Goal: Information Seeking & Learning: Learn about a topic

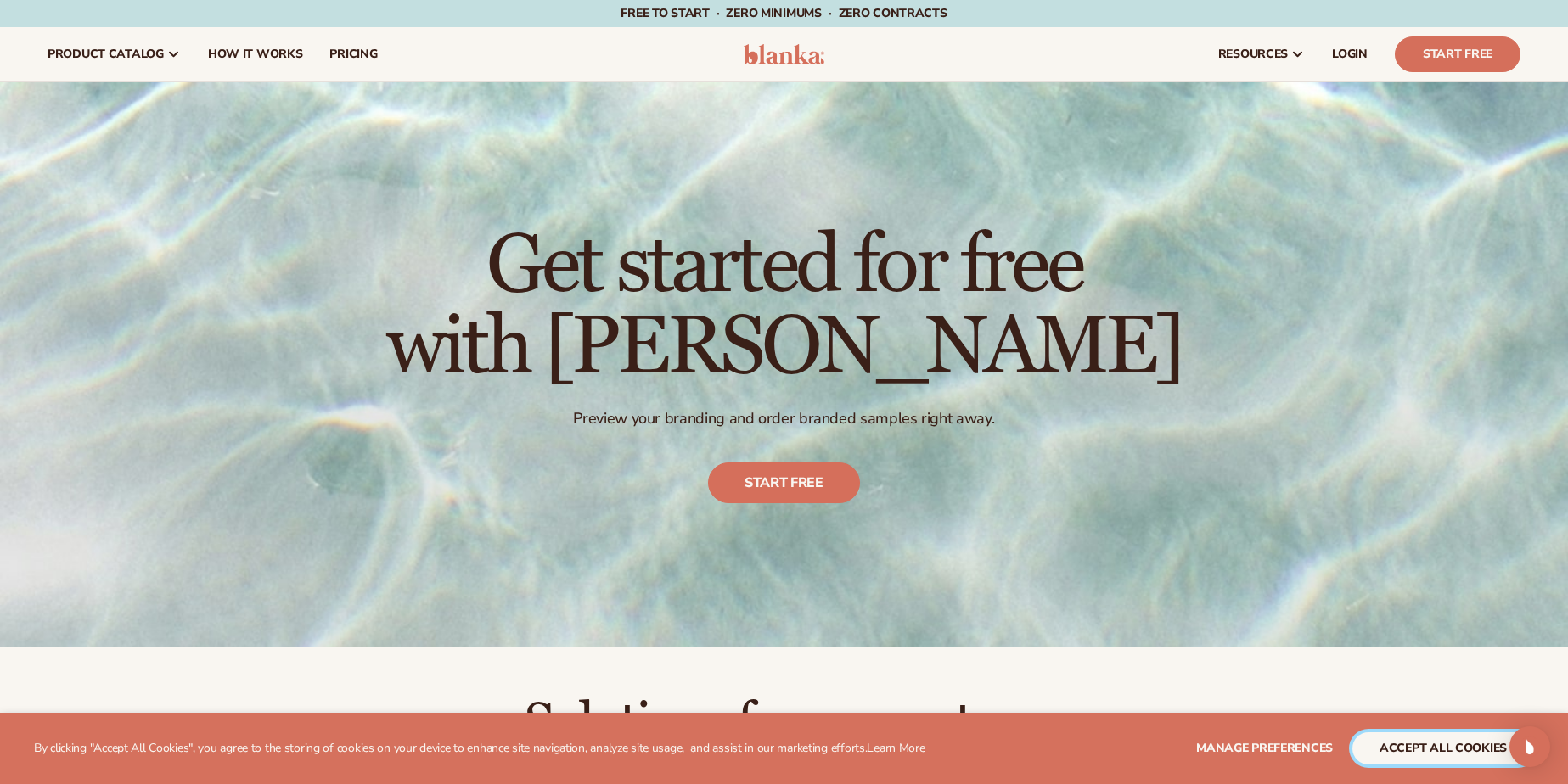
click at [1448, 745] on button "accept all cookies" at bounding box center [1443, 749] width 181 height 32
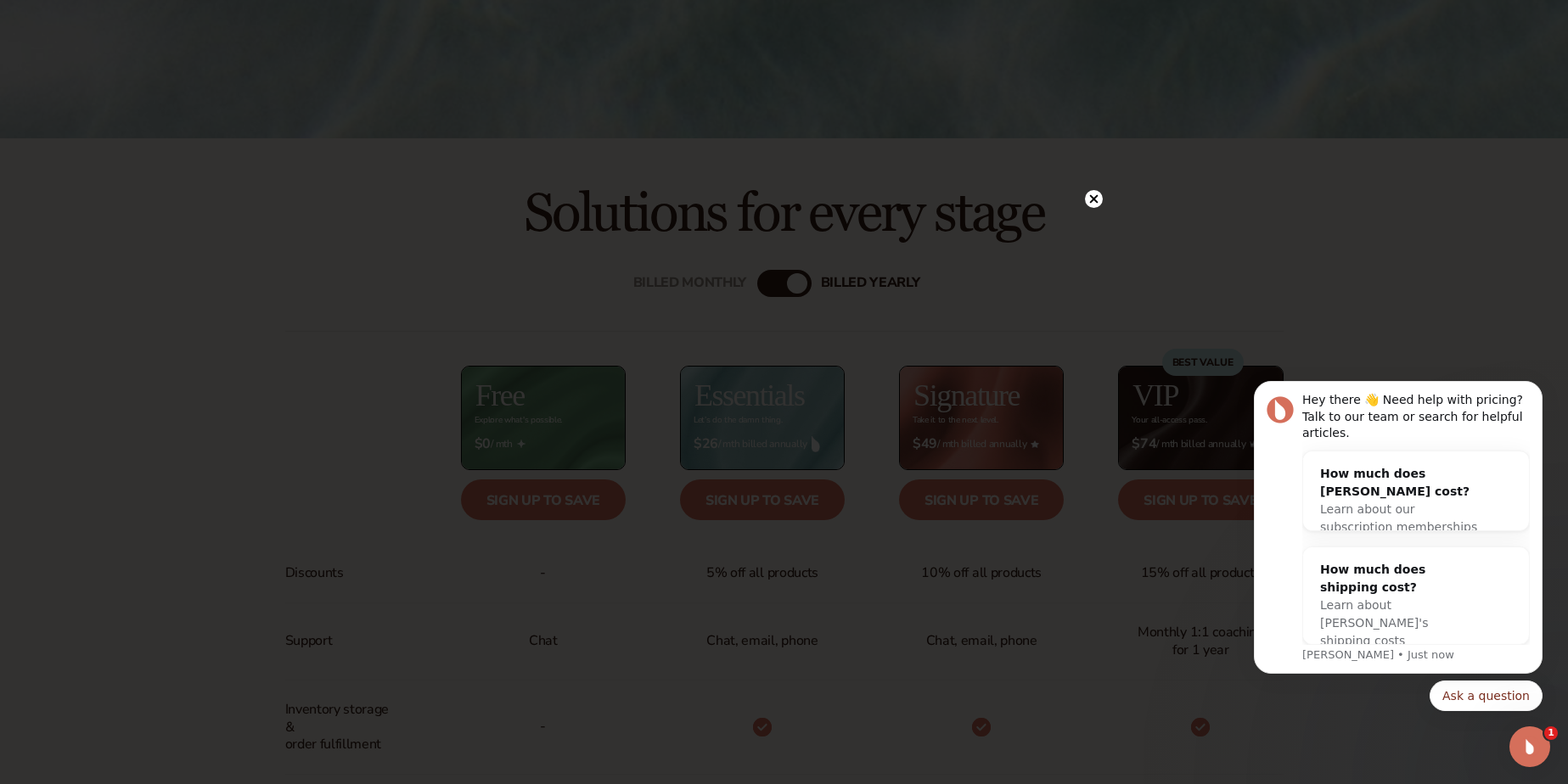
click at [1097, 205] on circle at bounding box center [1094, 198] width 18 height 18
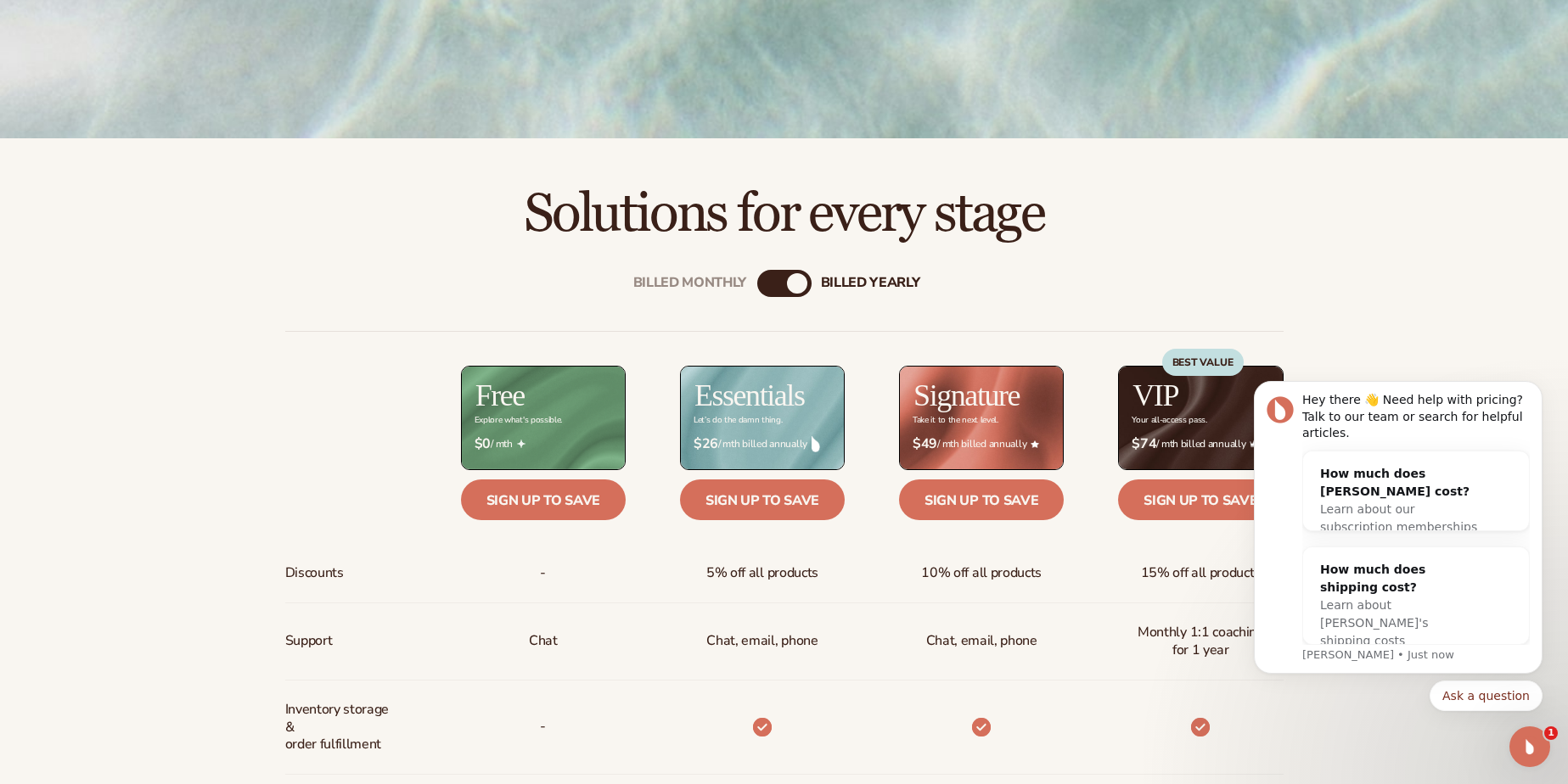
click at [1535, 391] on icon "Dismiss notification" at bounding box center [1538, 386] width 9 height 9
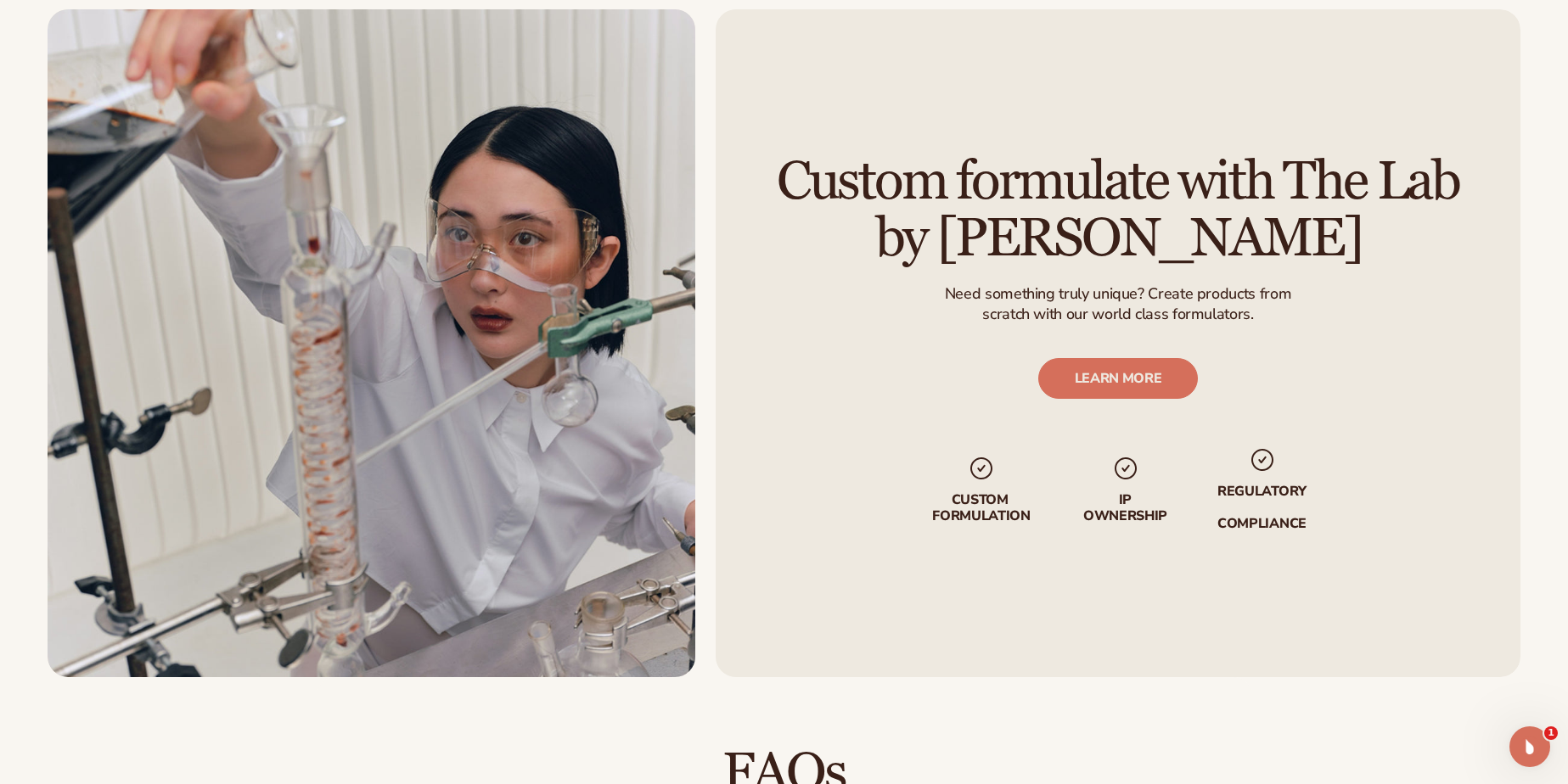
scroll to position [2037, 0]
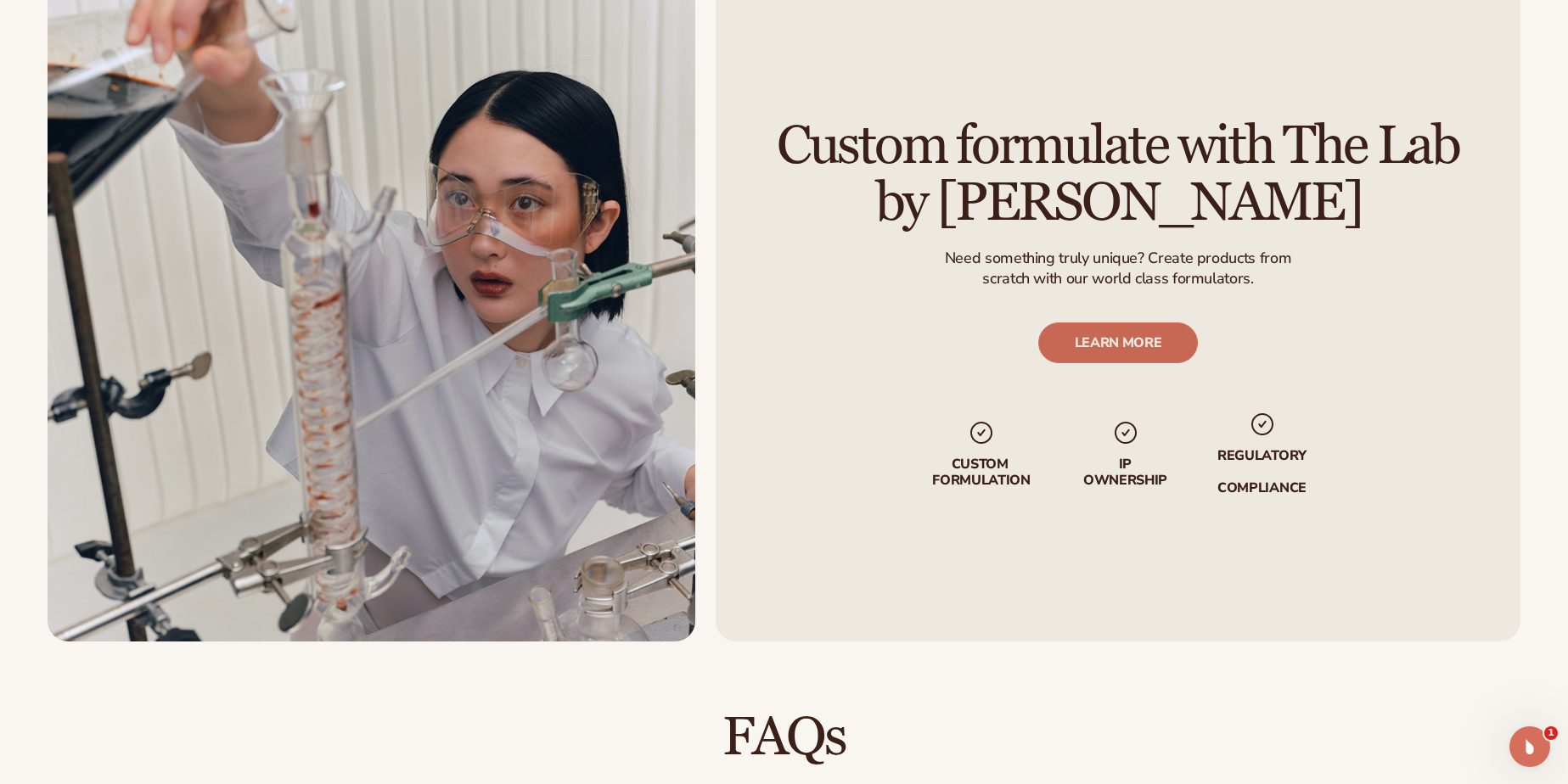
click at [1100, 341] on link "LEARN MORE" at bounding box center [1118, 343] width 161 height 41
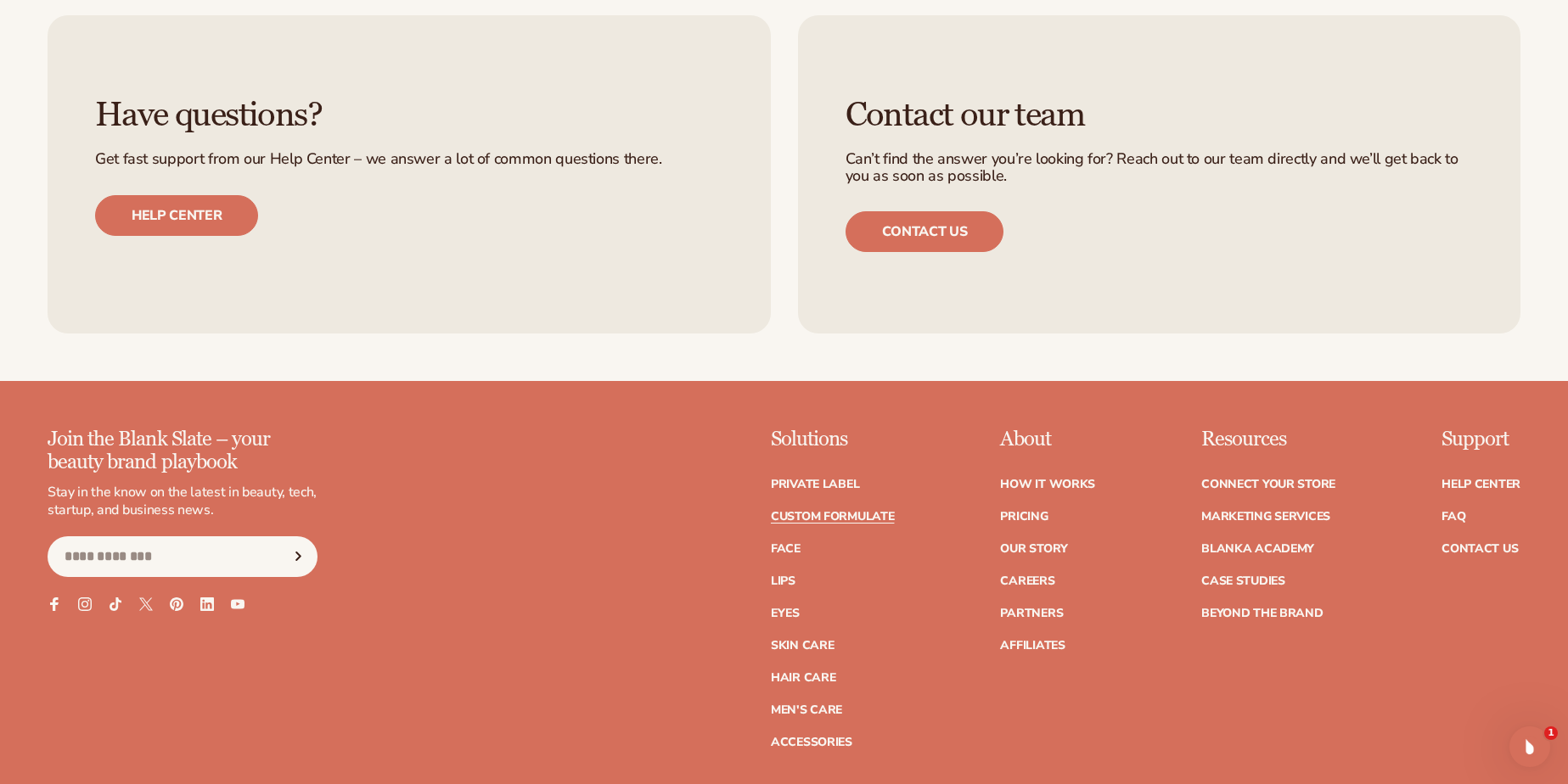
scroll to position [2319, 0]
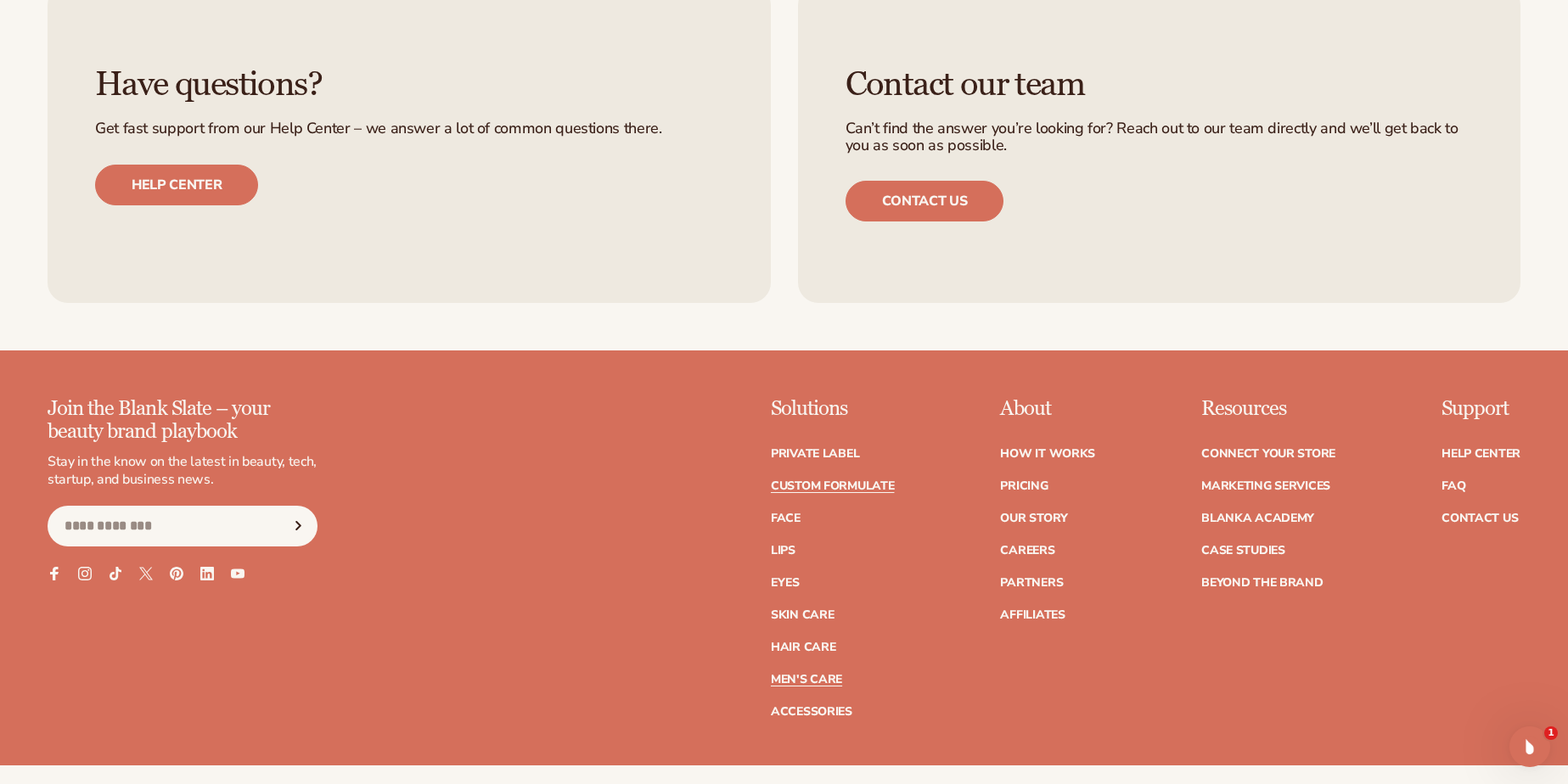
click at [815, 674] on link "Men's Care" at bounding box center [806, 680] width 71 height 12
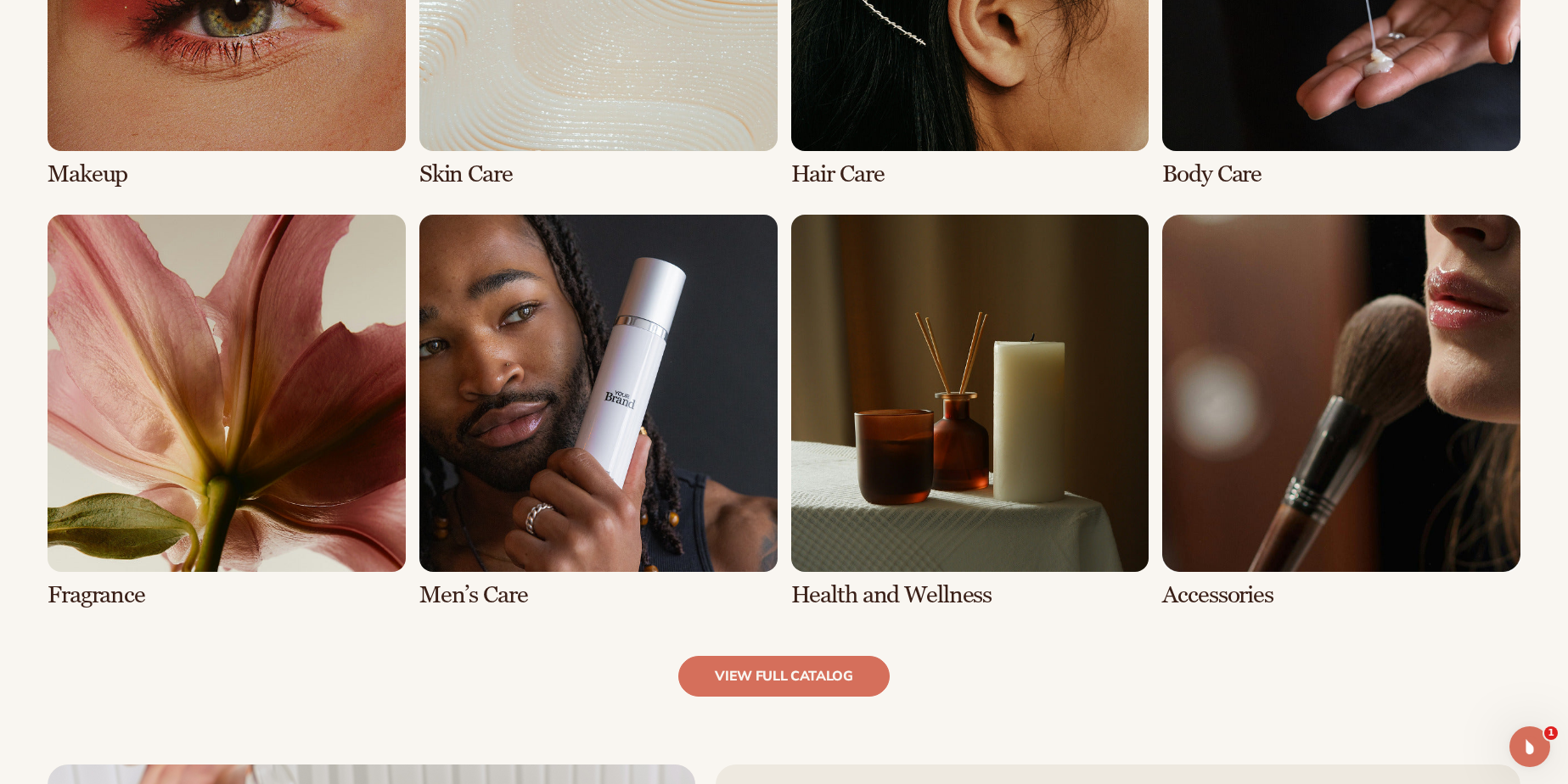
scroll to position [1538, 0]
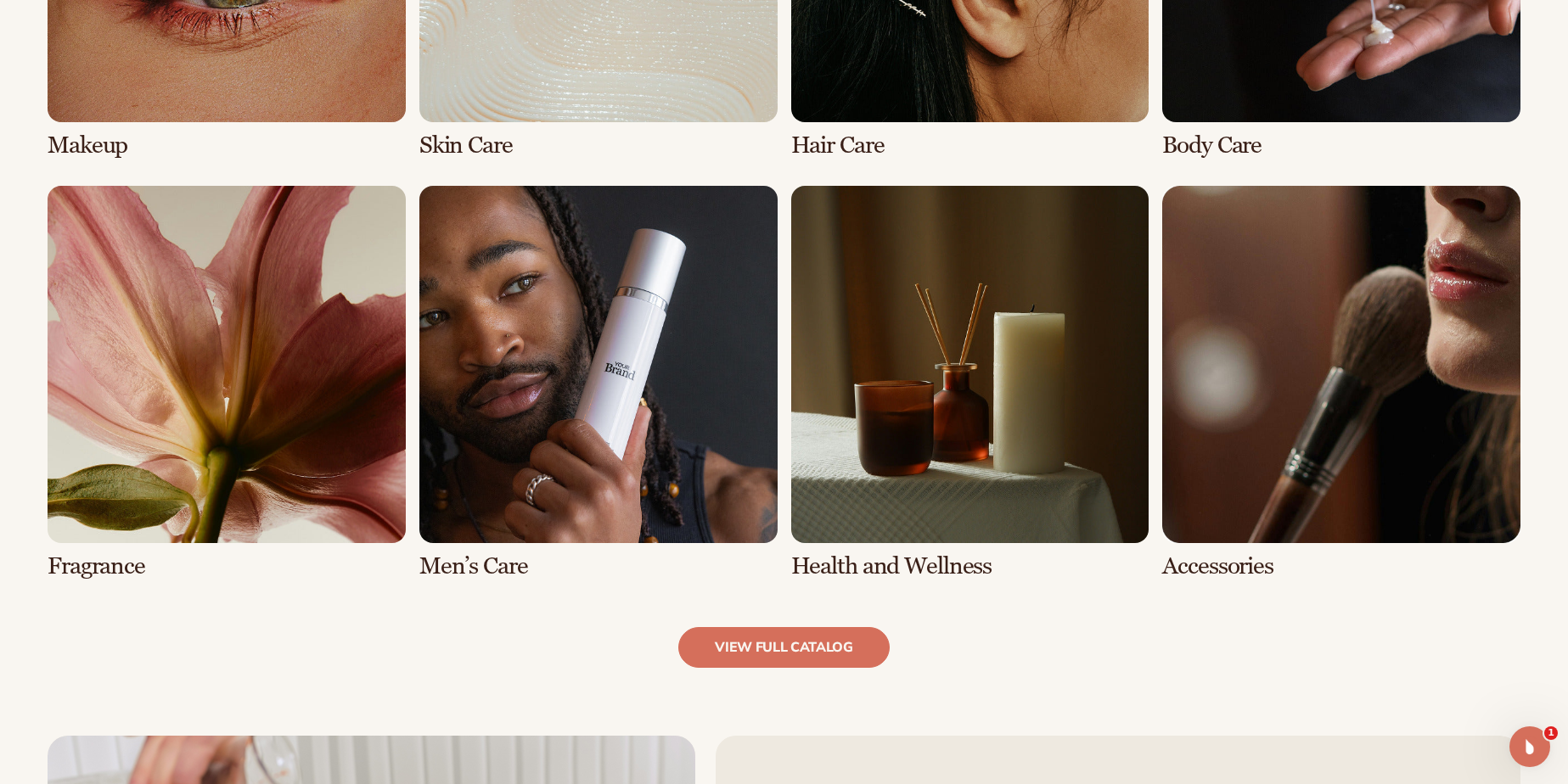
click at [650, 400] on link "6 / 8" at bounding box center [598, 383] width 358 height 395
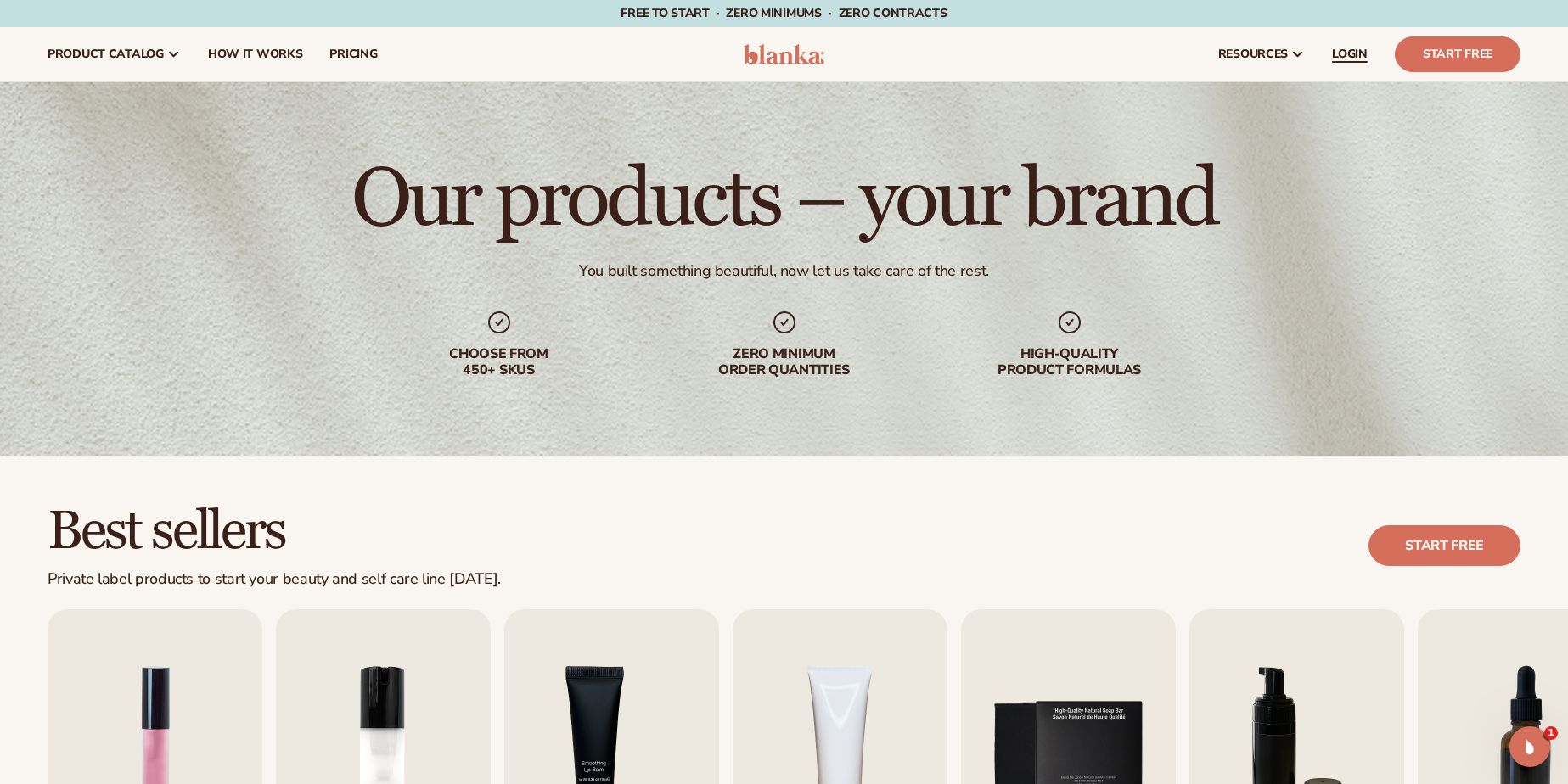
click at [1359, 57] on span "LOGIN" at bounding box center [1350, 54] width 36 height 13
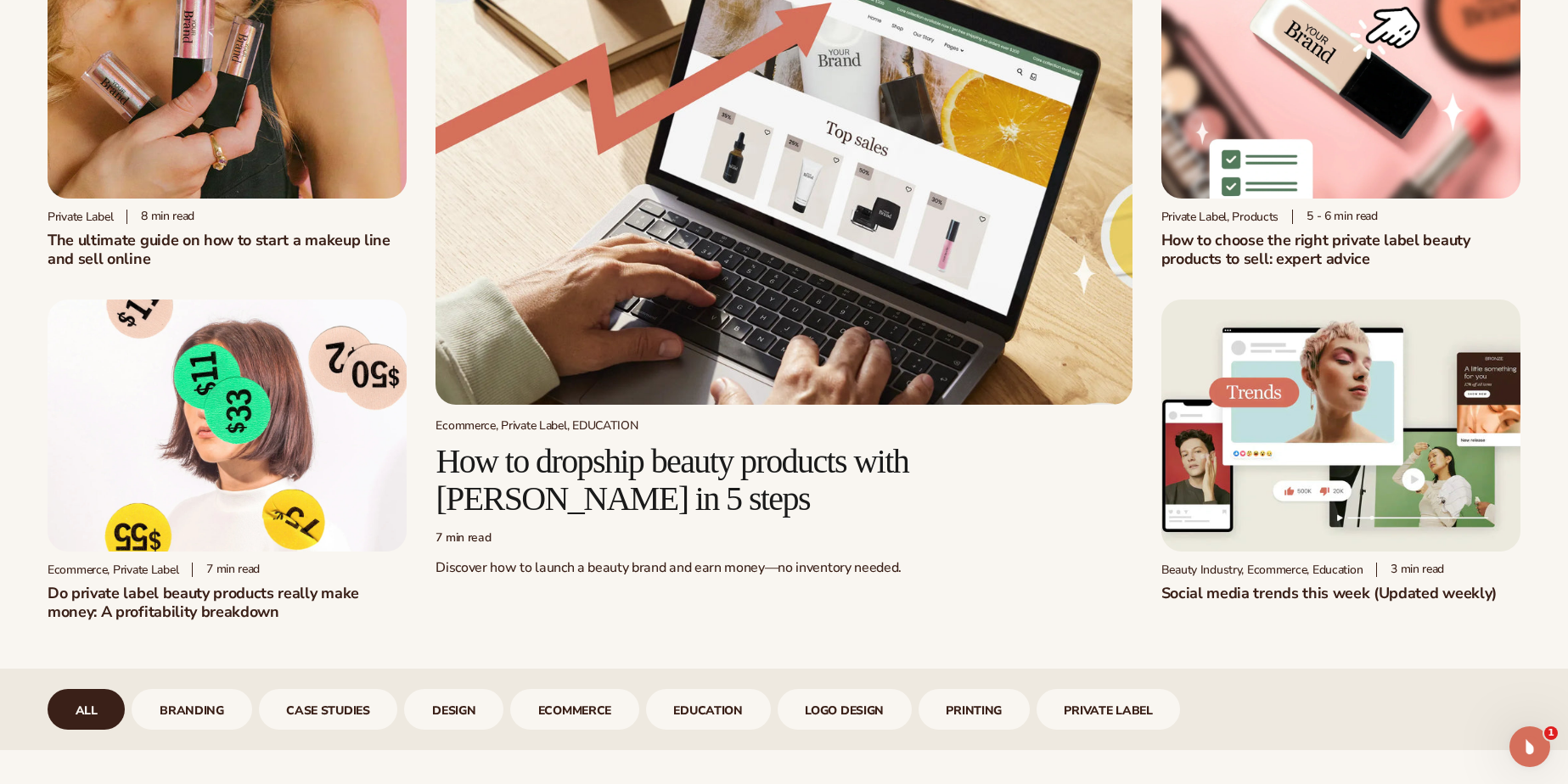
scroll to position [204, 0]
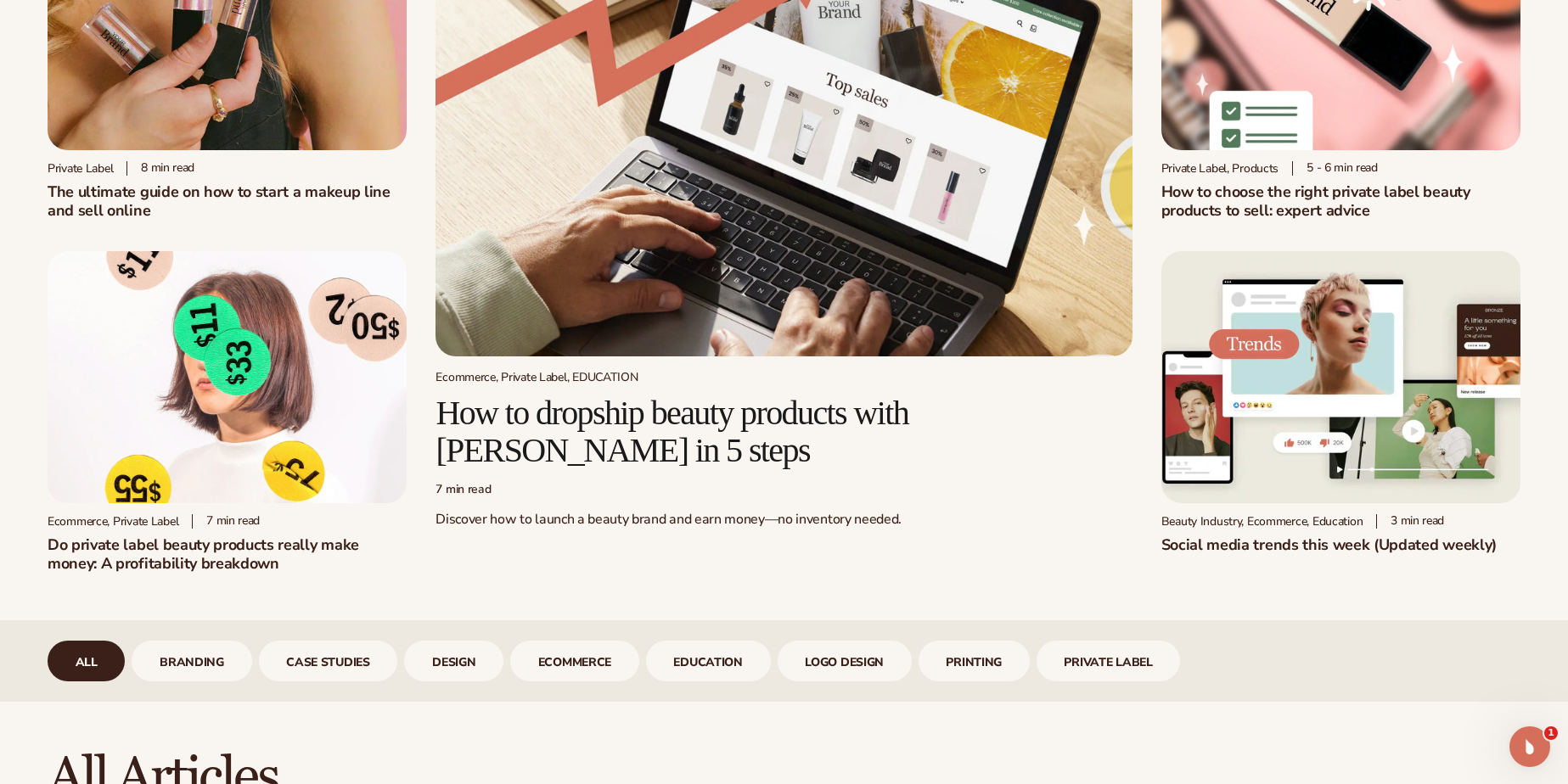
click at [306, 546] on h2 "Do private label beauty products really make money: A profitability breakdown" at bounding box center [227, 554] width 359 height 38
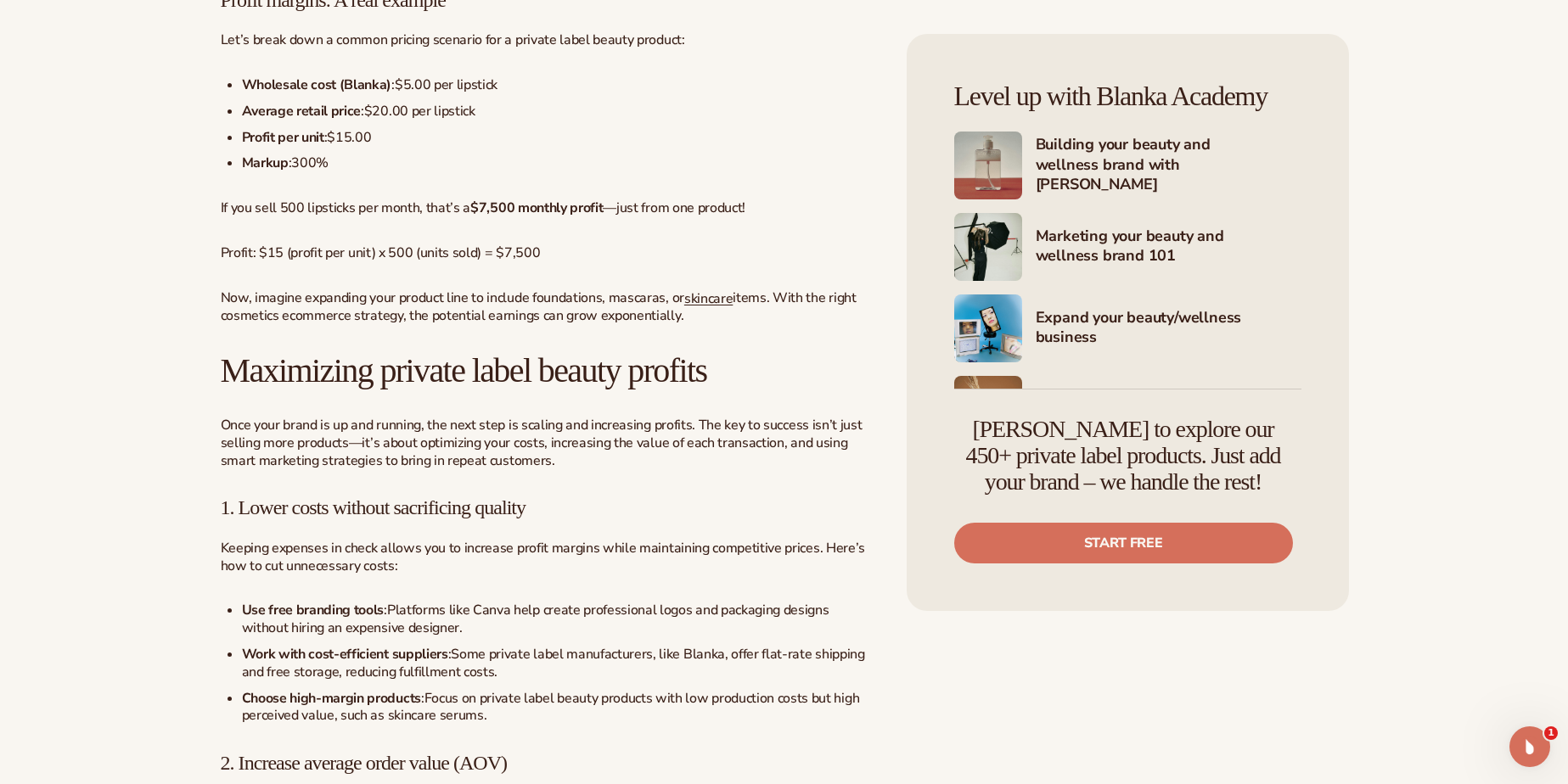
scroll to position [3769, 0]
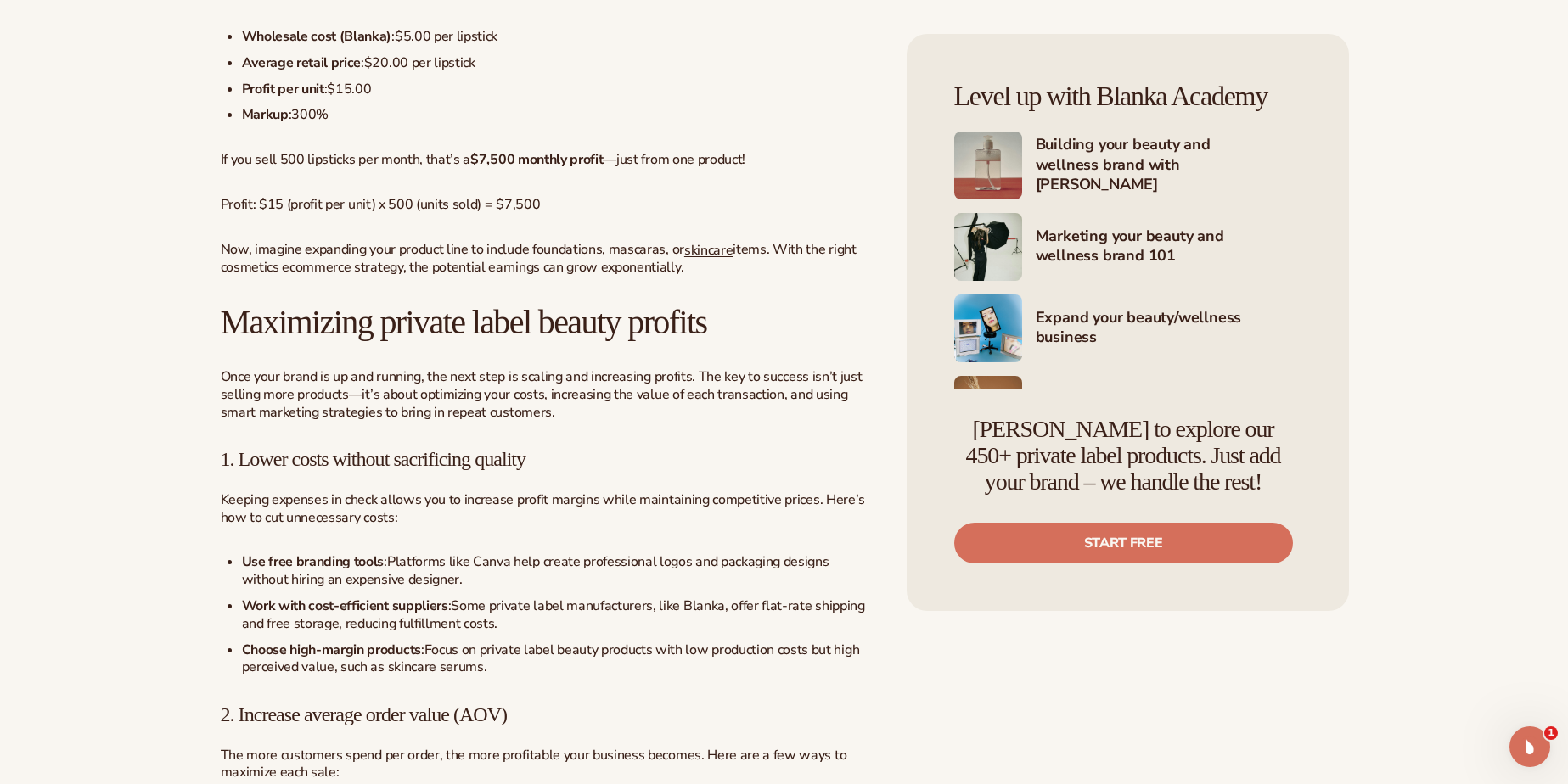
click at [1085, 168] on h4 "Building your beauty and wellness brand with [PERSON_NAME]" at bounding box center [1167, 165] width 265 height 61
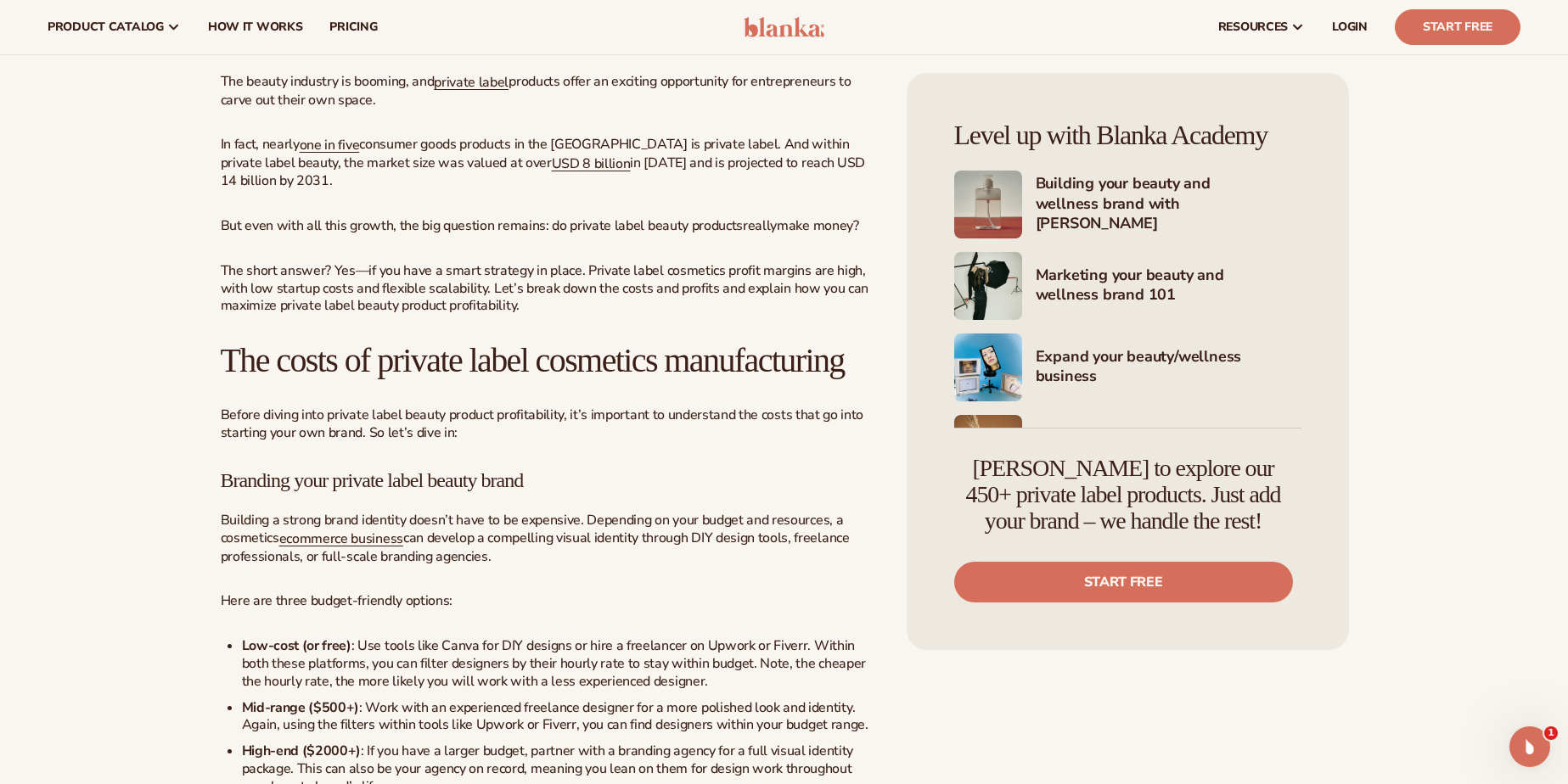
scroll to position [576, 0]
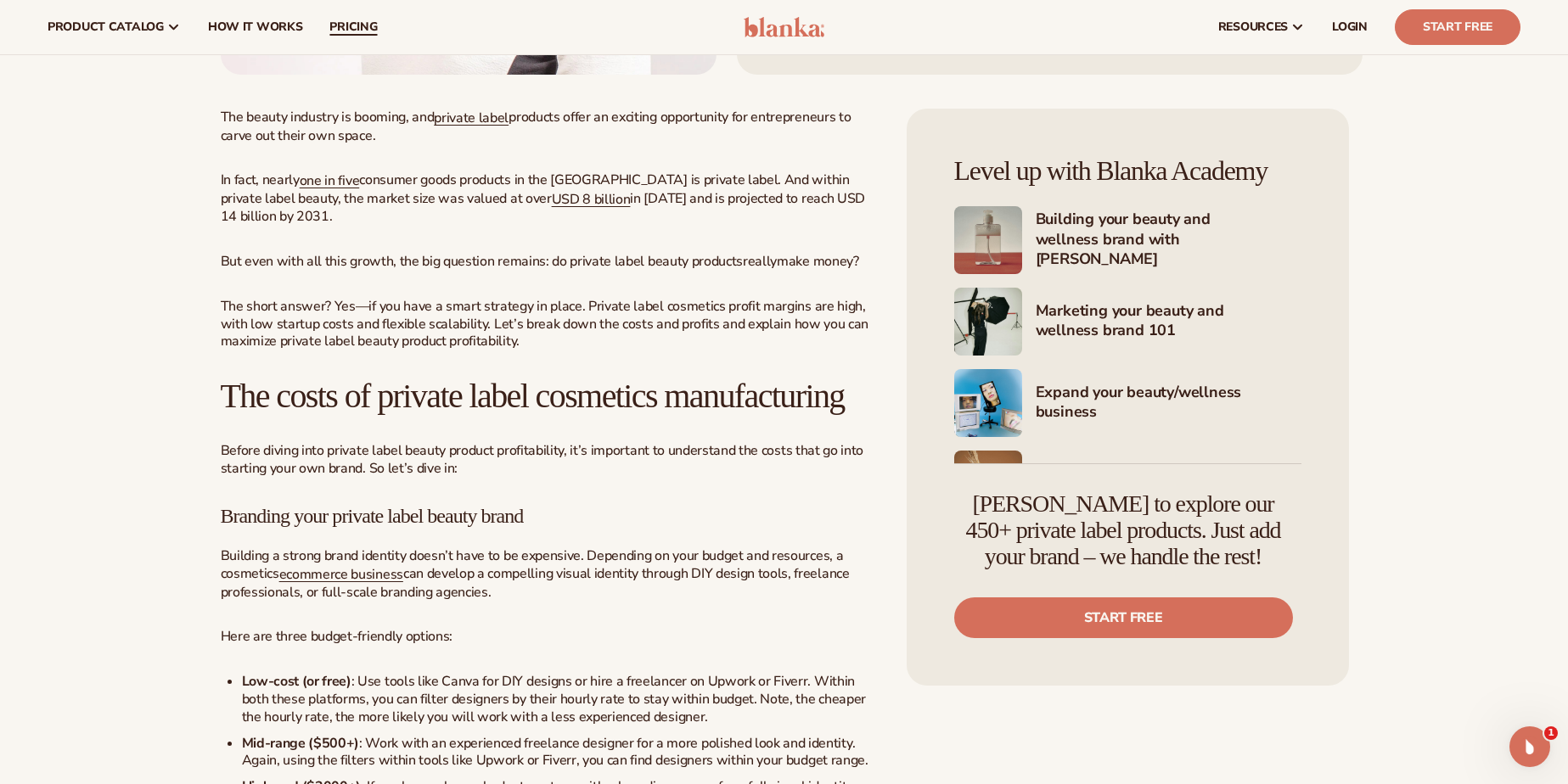
click at [345, 34] on span "pricing" at bounding box center [353, 27] width 47 height 13
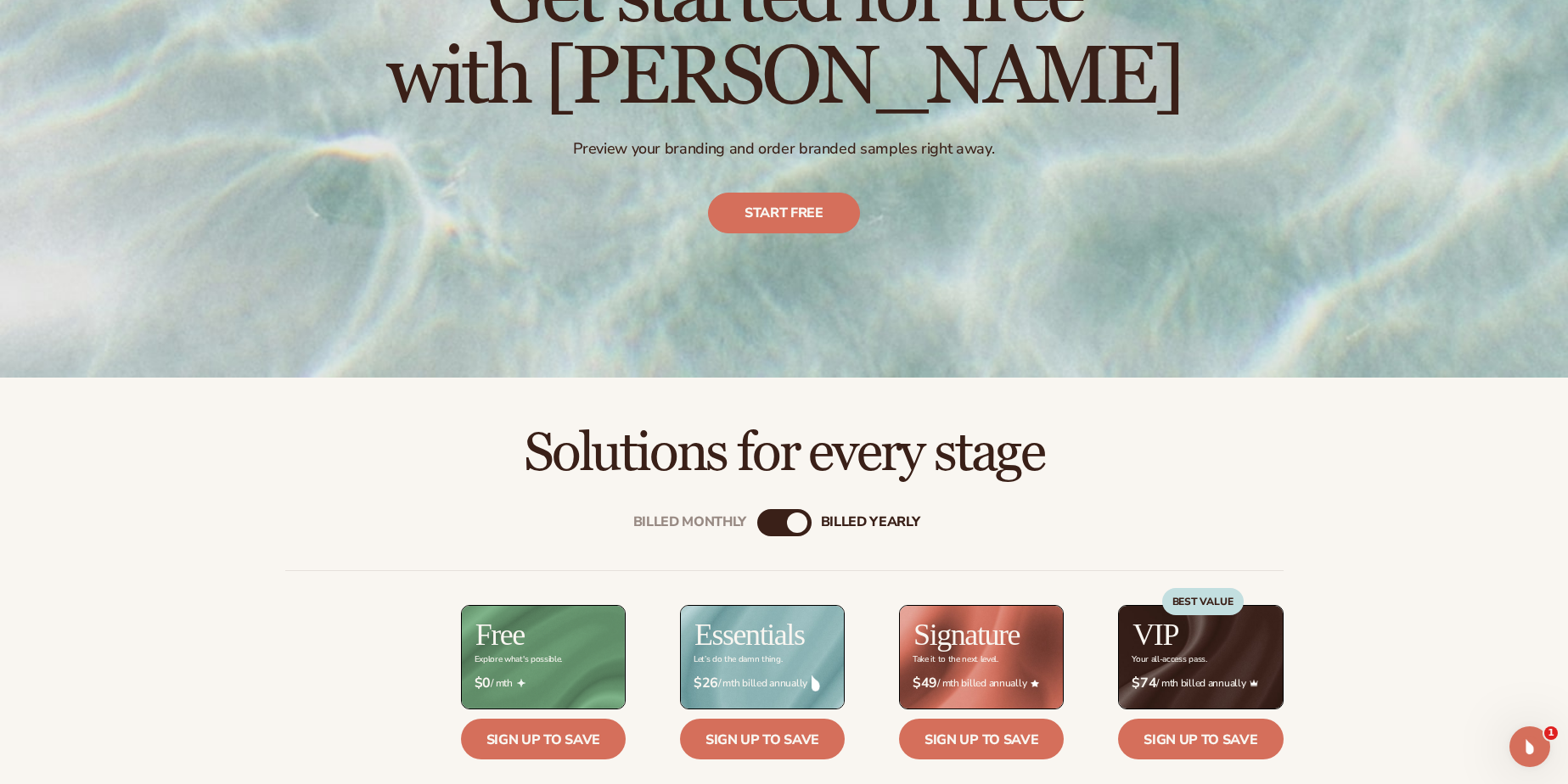
scroll to position [306, 0]
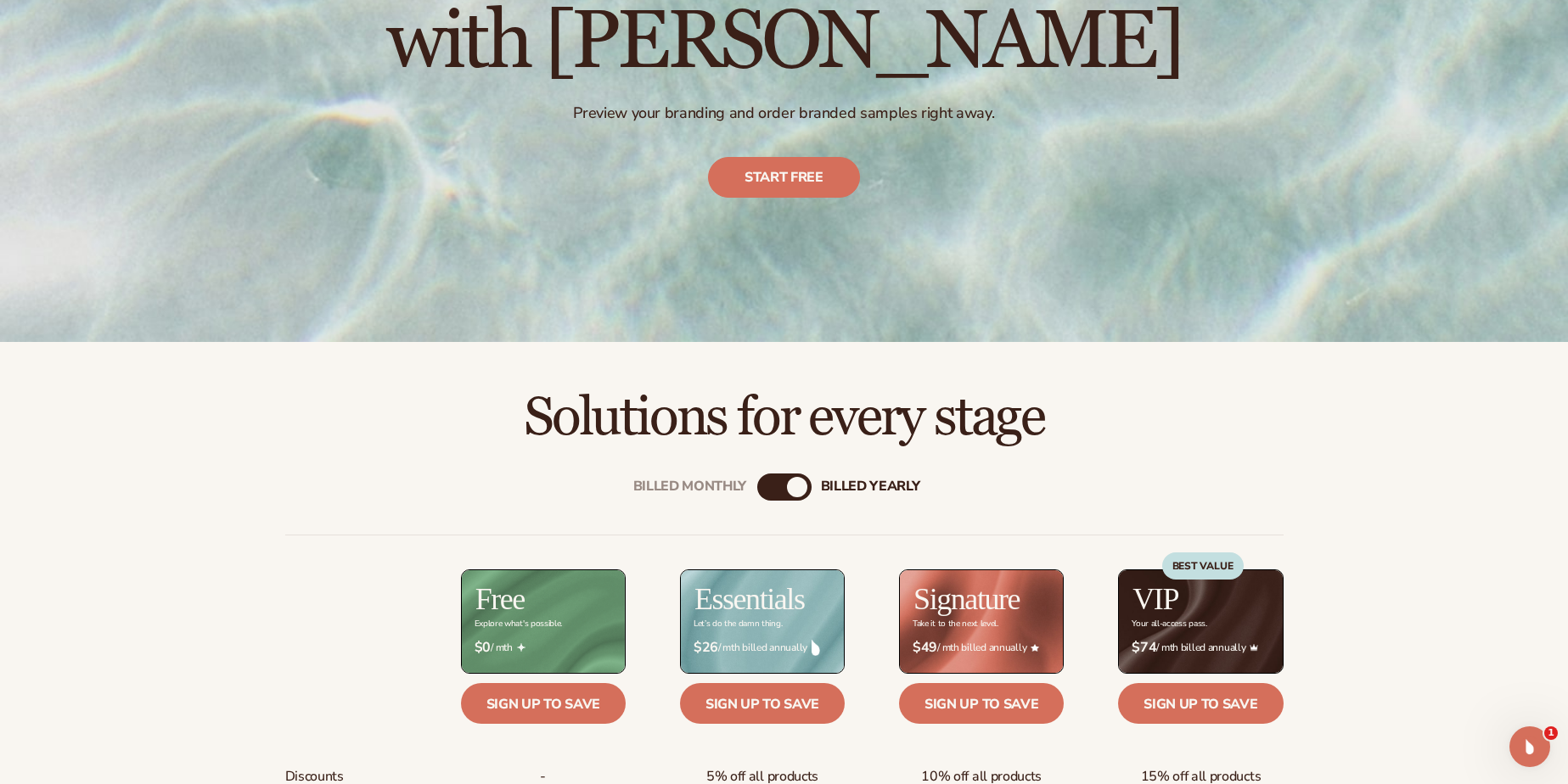
click at [774, 486] on div "Billed Monthly" at bounding box center [768, 487] width 21 height 21
click at [793, 490] on div "billed Yearly" at bounding box center [802, 487] width 21 height 21
click at [767, 491] on div "Billed Monthly" at bounding box center [768, 487] width 21 height 21
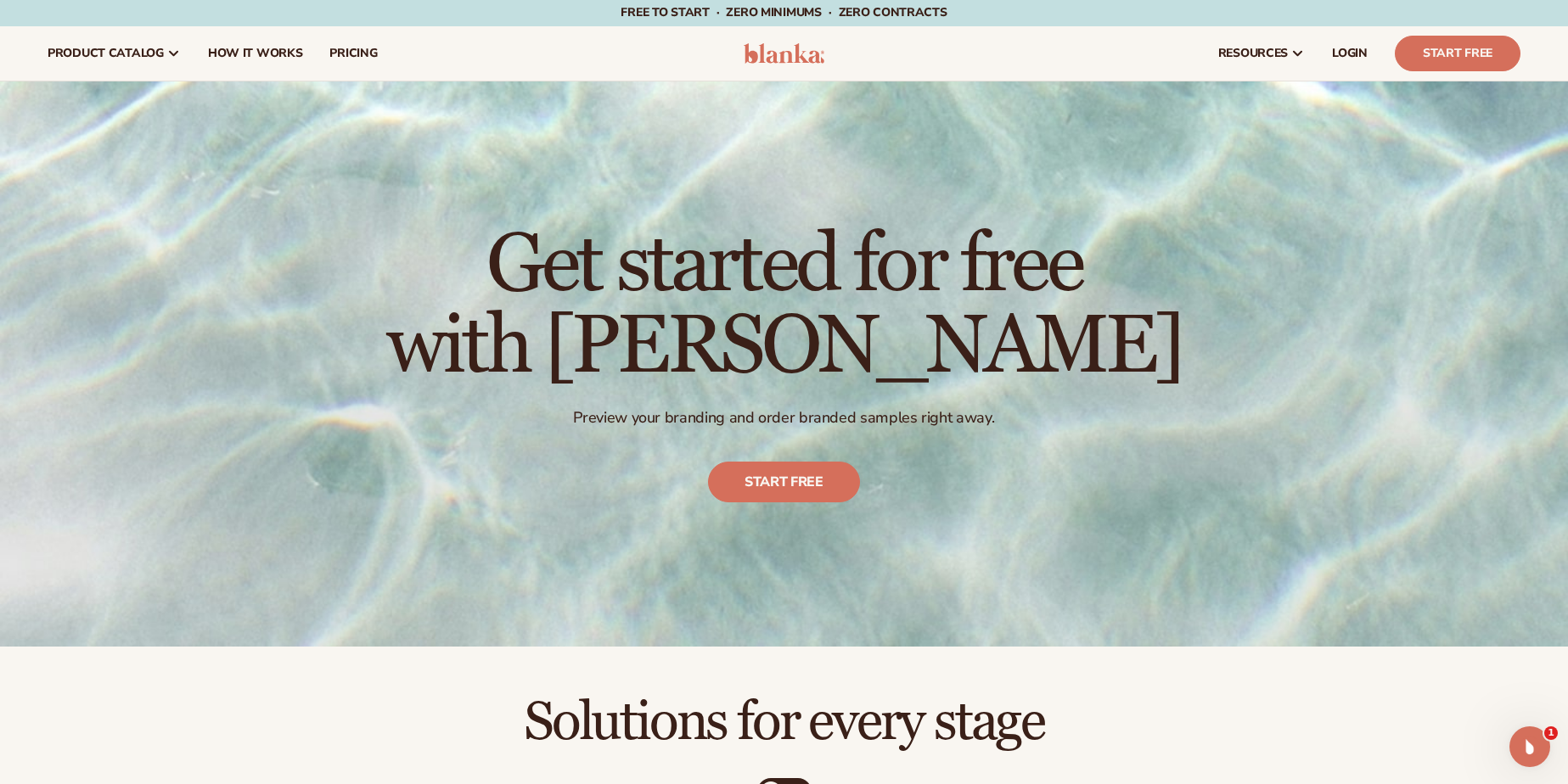
scroll to position [0, 0]
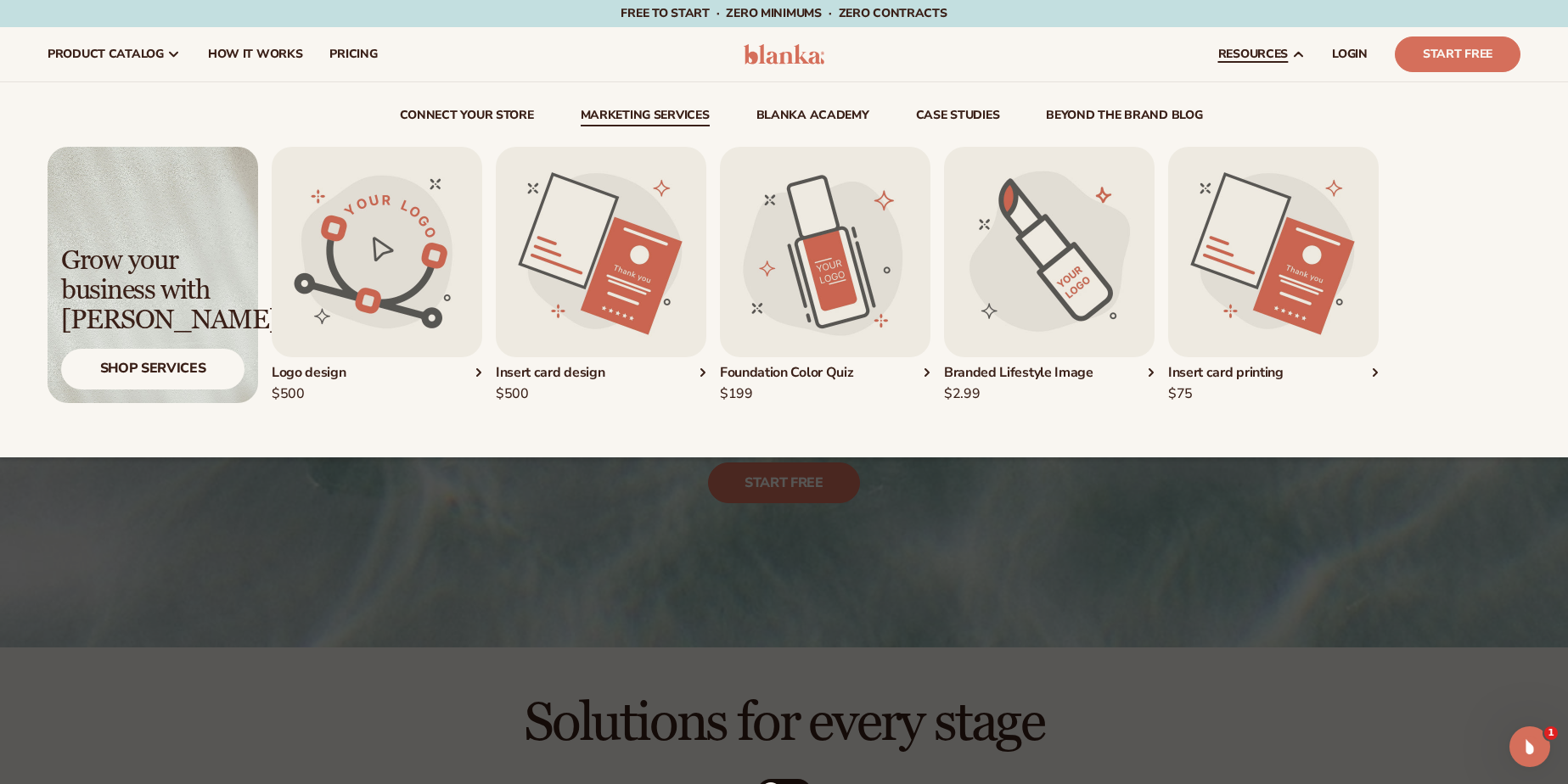
click at [627, 126] on link "Marketing services" at bounding box center [645, 118] width 129 height 17
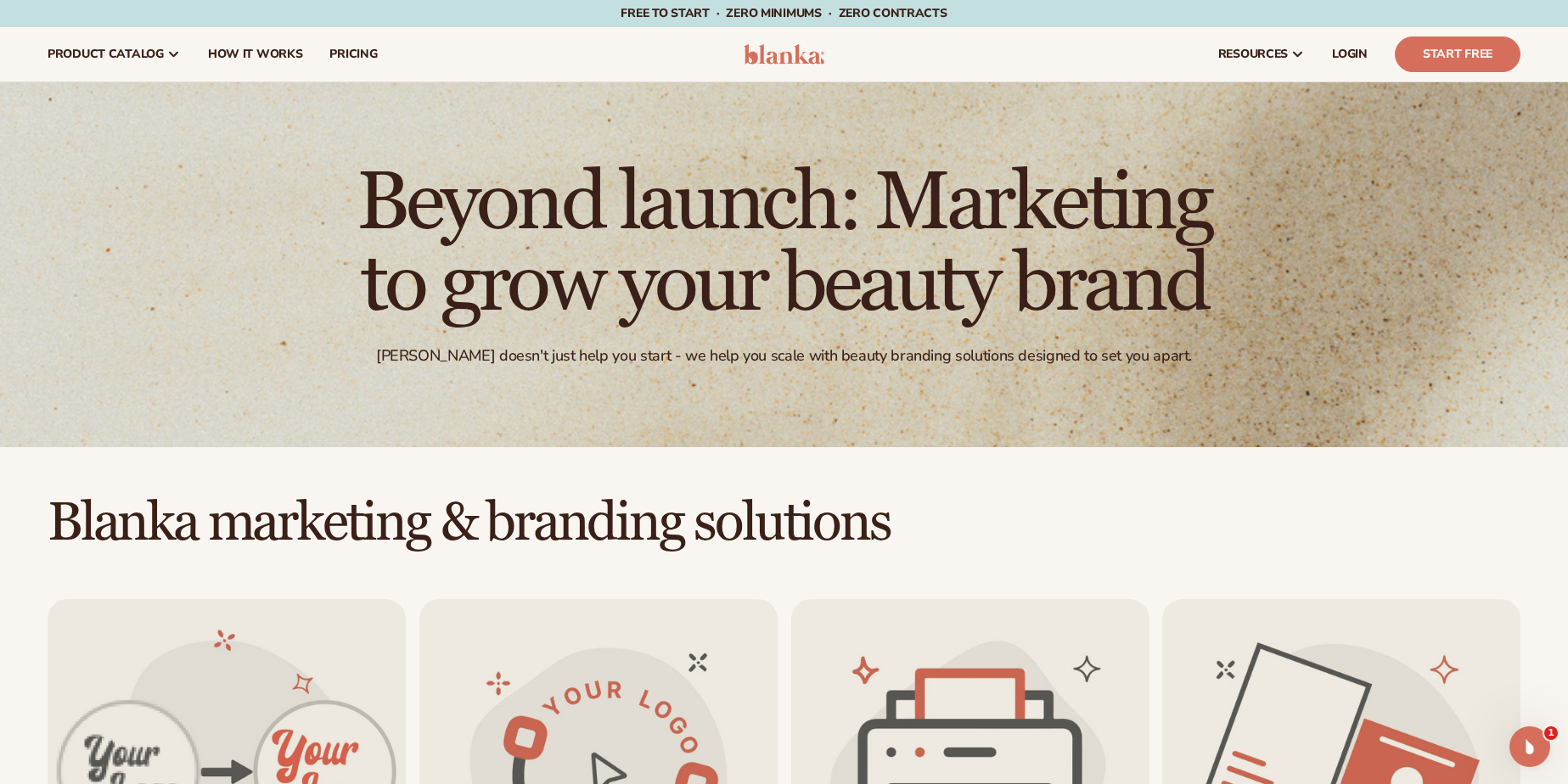
click at [950, 545] on h2 "Blanka marketing & branding solutions" at bounding box center [784, 523] width 1568 height 57
